Goal: Find specific page/section: Find specific page/section

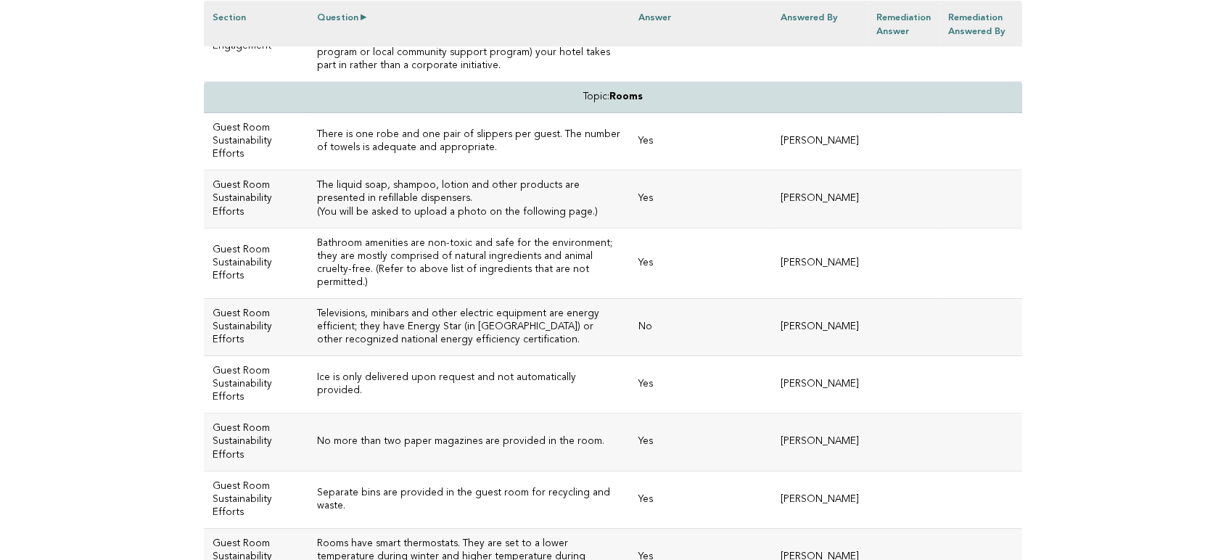
scroll to position [3786, 0]
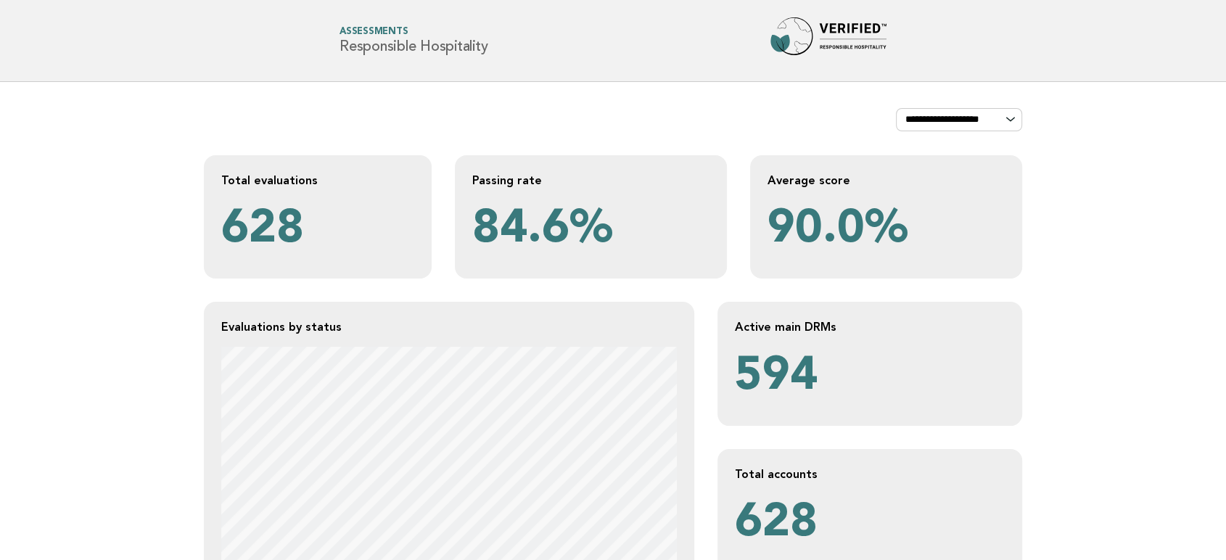
scroll to position [322, 0]
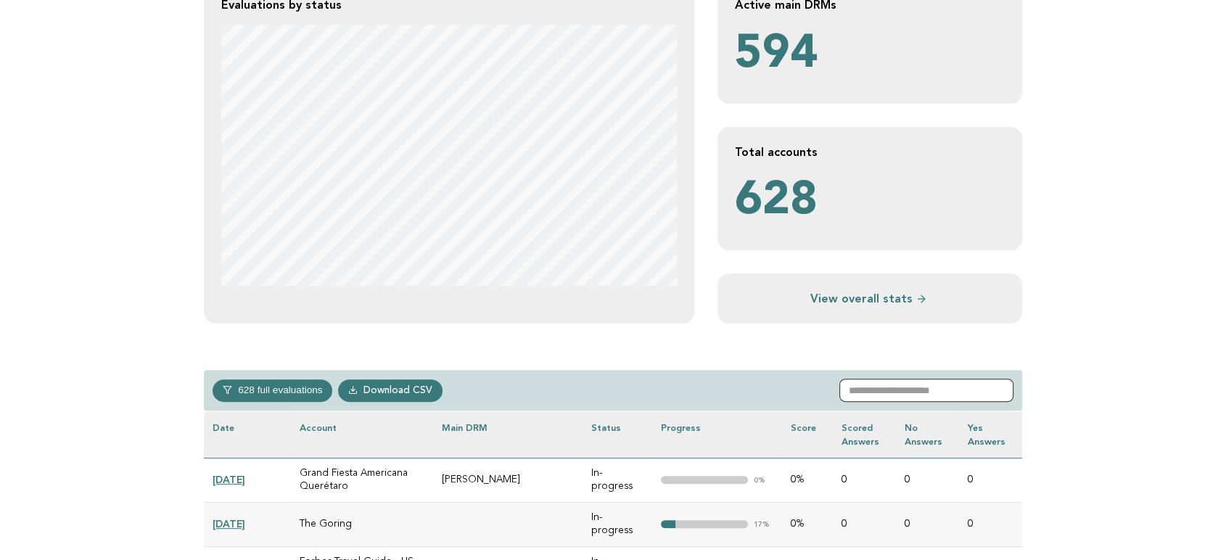
click at [914, 379] on input "text" at bounding box center [926, 390] width 174 height 23
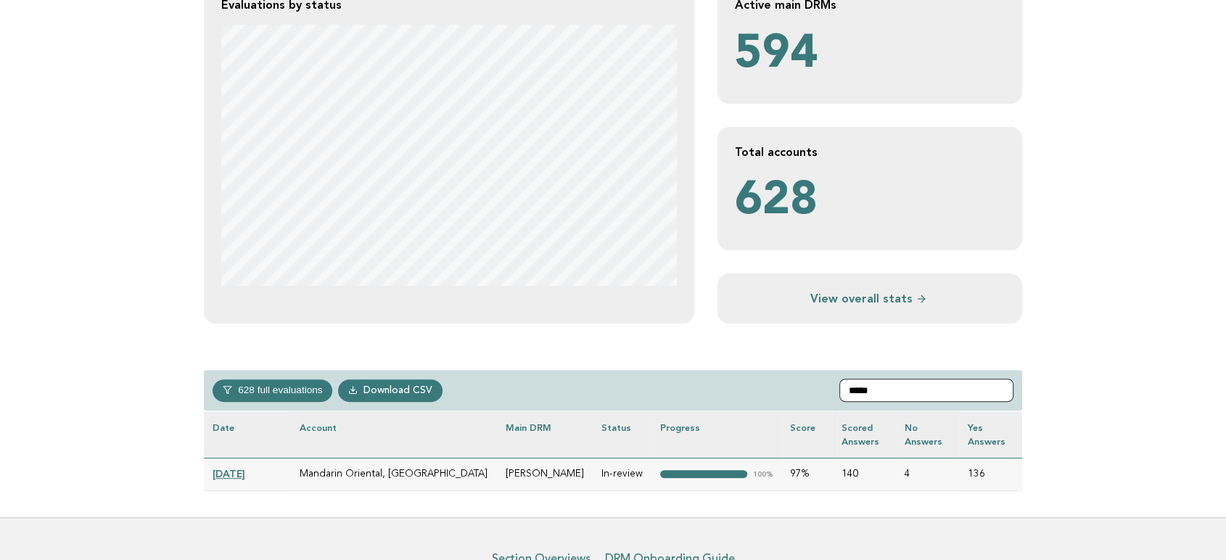
type input "*****"
drag, startPoint x: 487, startPoint y: 472, endPoint x: 442, endPoint y: 480, distance: 45.7
click at [497, 480] on td "Katharina Berchtold" at bounding box center [545, 474] width 96 height 33
copy td "Katharina"
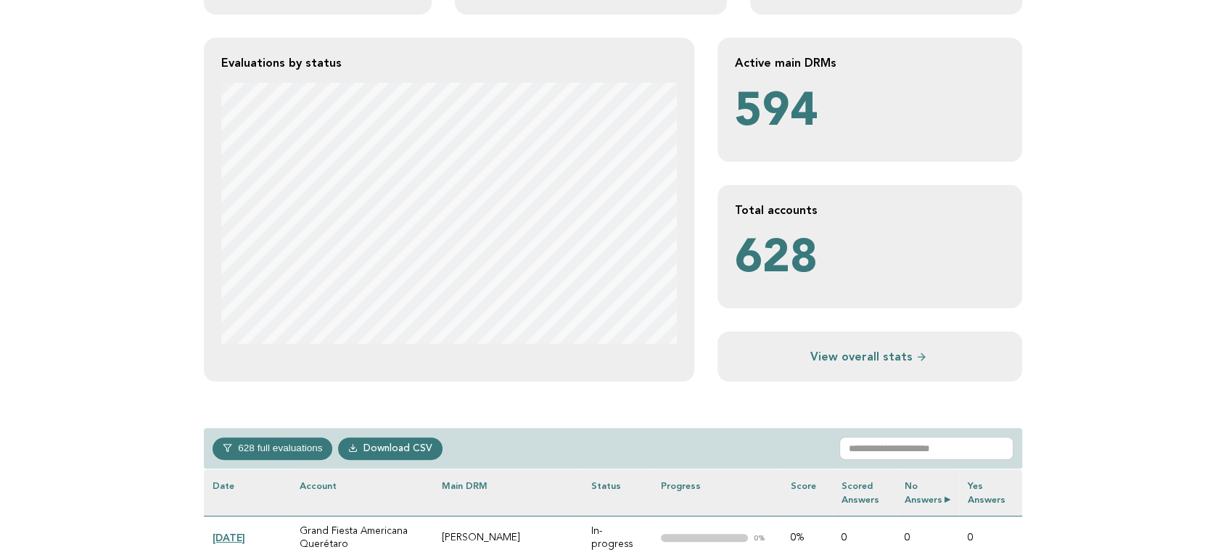
scroll to position [322, 0]
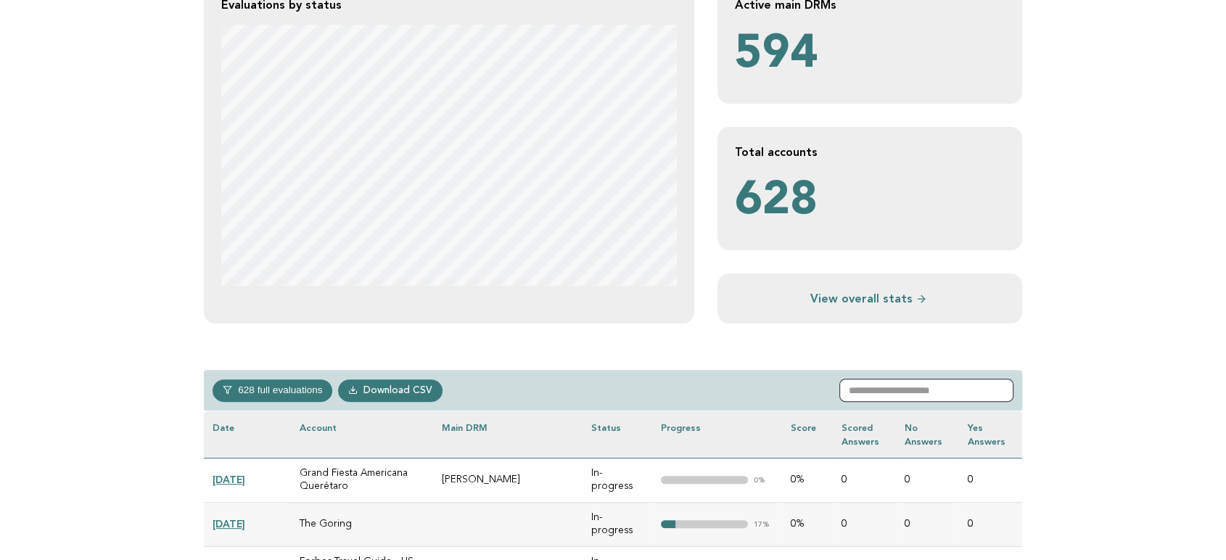
click at [927, 398] on input "text" at bounding box center [926, 390] width 174 height 23
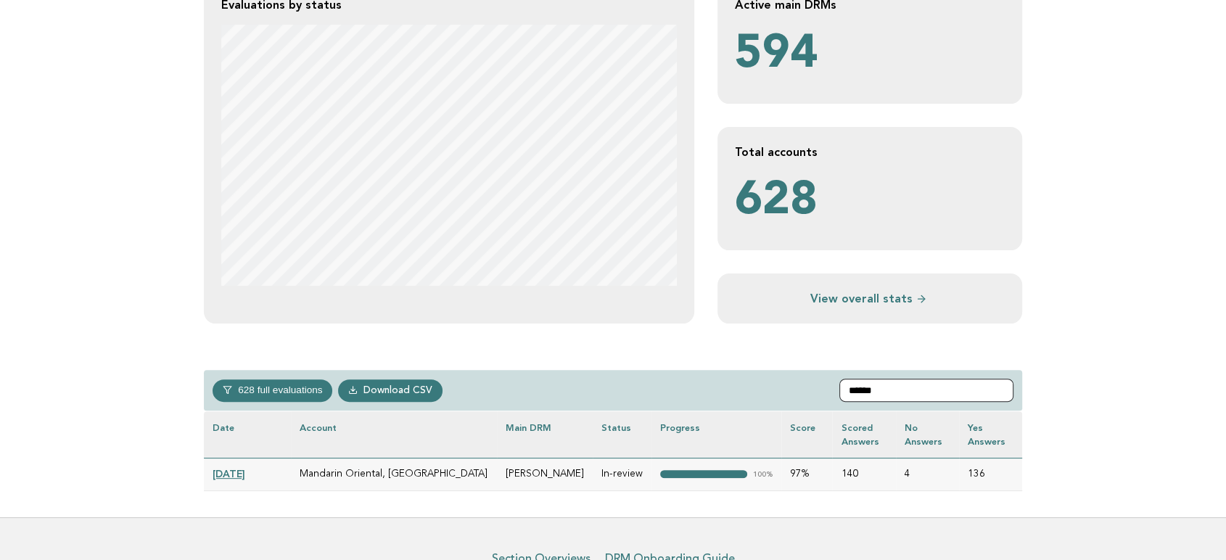
type input "******"
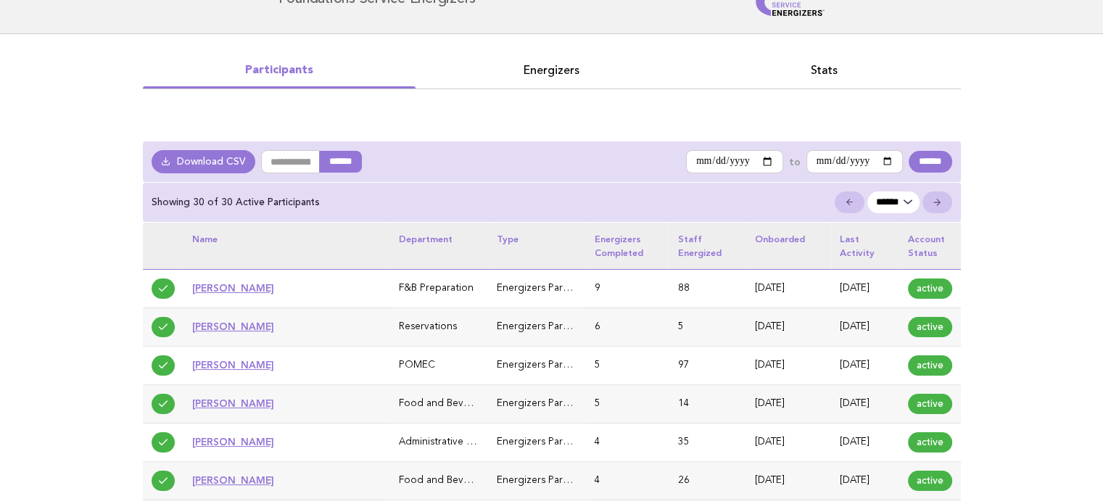
scroll to position [73, 0]
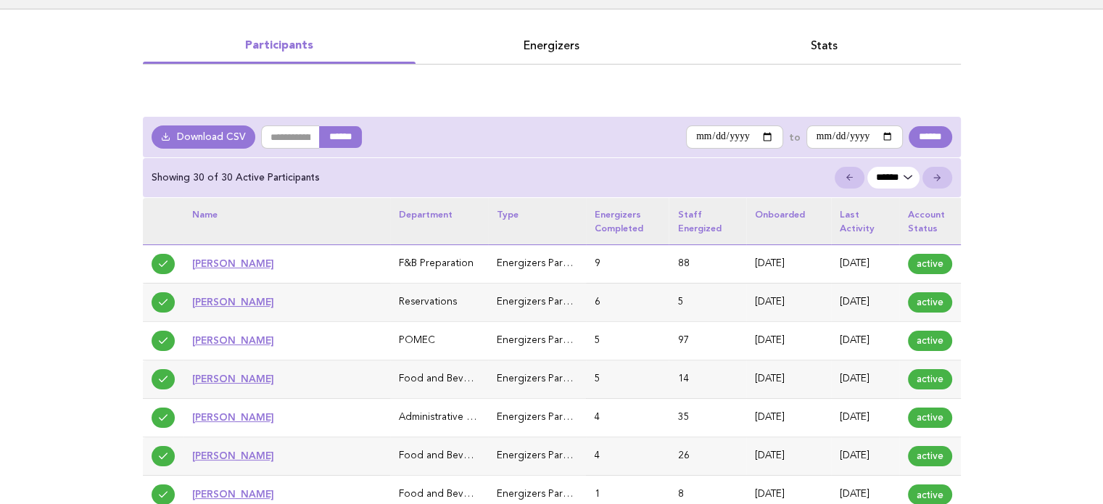
drag, startPoint x: 279, startPoint y: 305, endPoint x: 183, endPoint y: 300, distance: 96.6
click at [183, 300] on td "[PERSON_NAME]" at bounding box center [286, 302] width 207 height 38
copy link "[PERSON_NAME]"
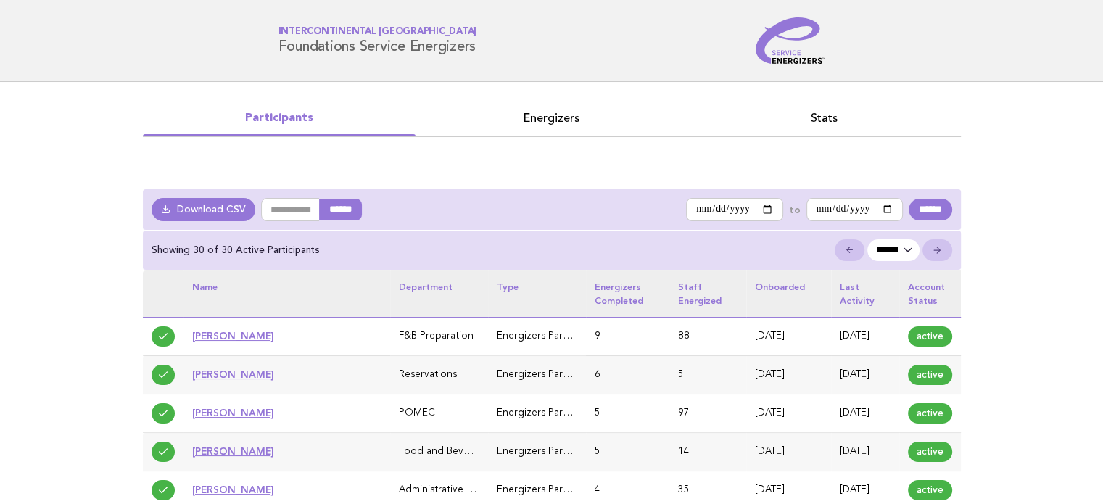
click at [543, 133] on li "Energizers" at bounding box center [552, 122] width 273 height 28
click at [569, 127] on link "Energizers" at bounding box center [552, 118] width 273 height 20
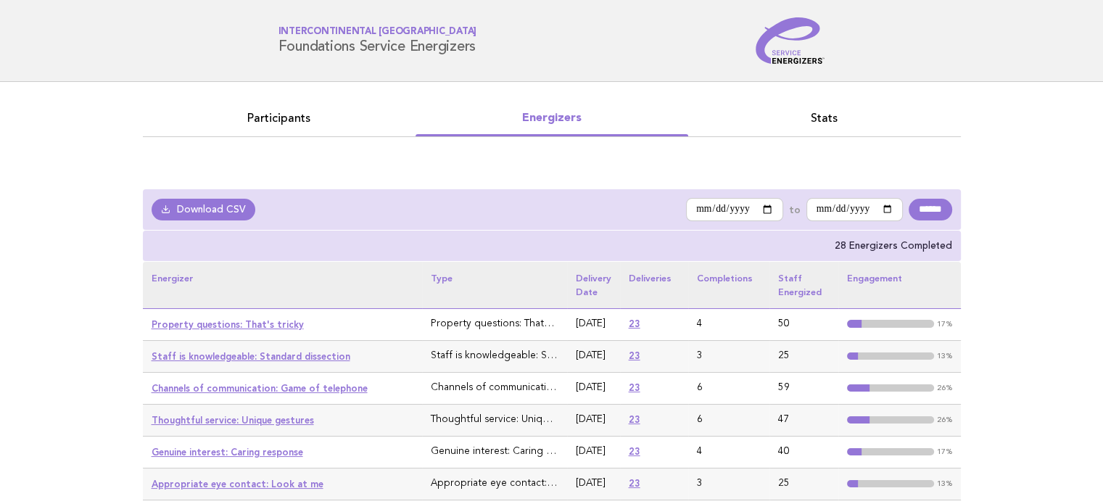
click at [260, 121] on link "Participants" at bounding box center [279, 118] width 273 height 20
